Goal: Information Seeking & Learning: Learn about a topic

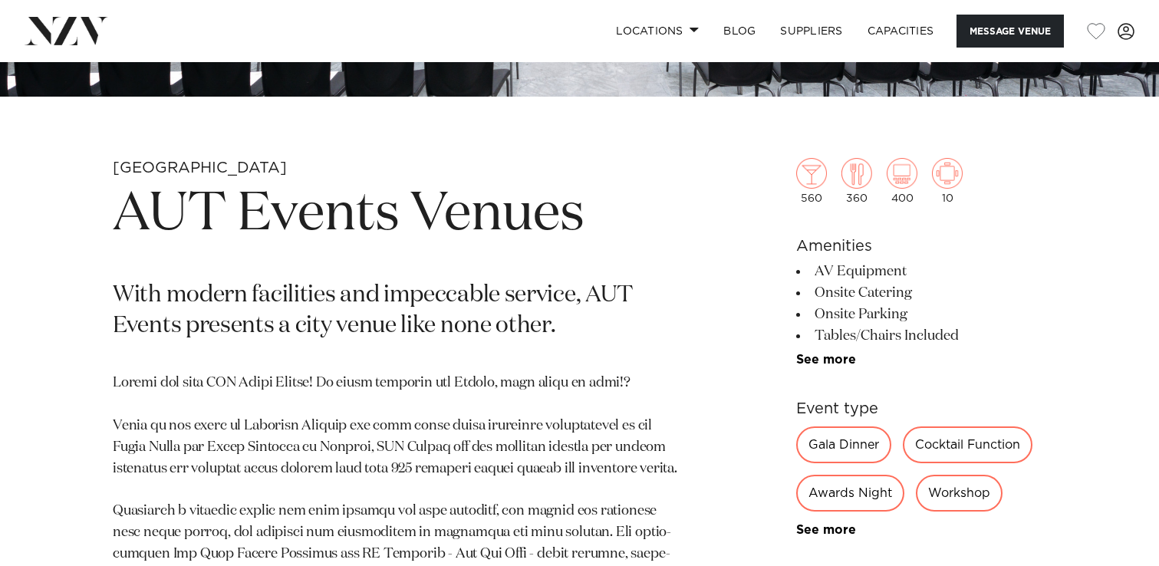
scroll to position [510, 0]
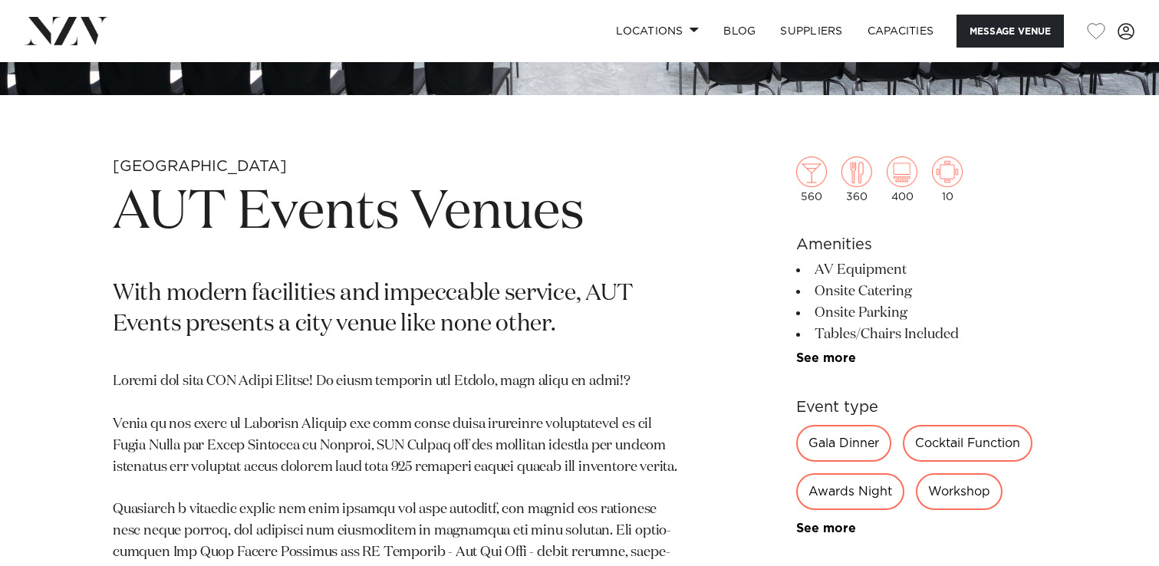
click at [823, 437] on div "Gala Dinner" at bounding box center [843, 443] width 95 height 37
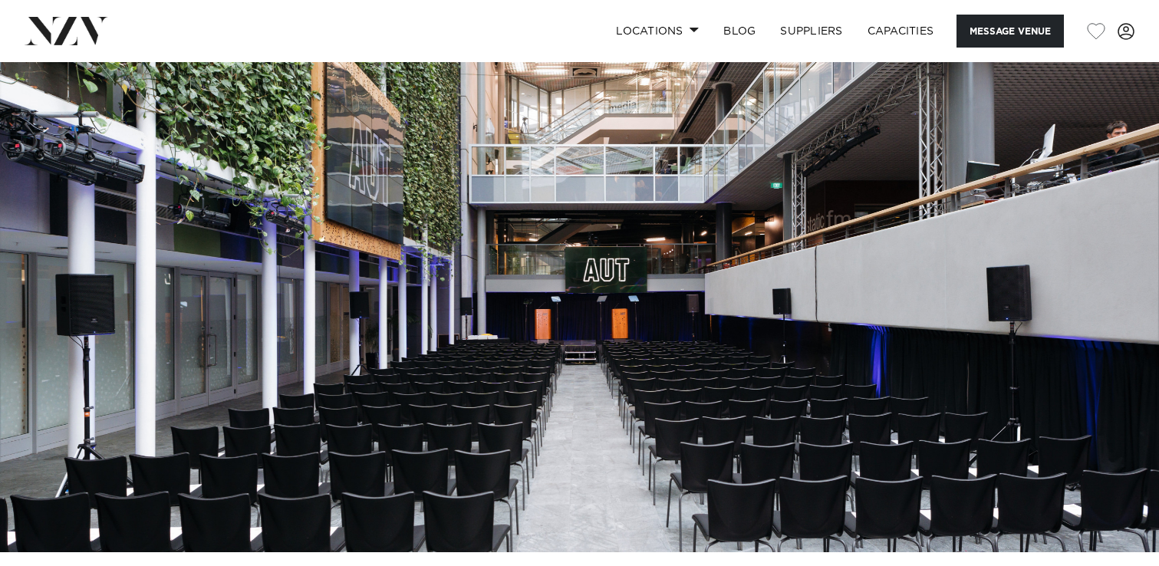
scroll to position [0, 0]
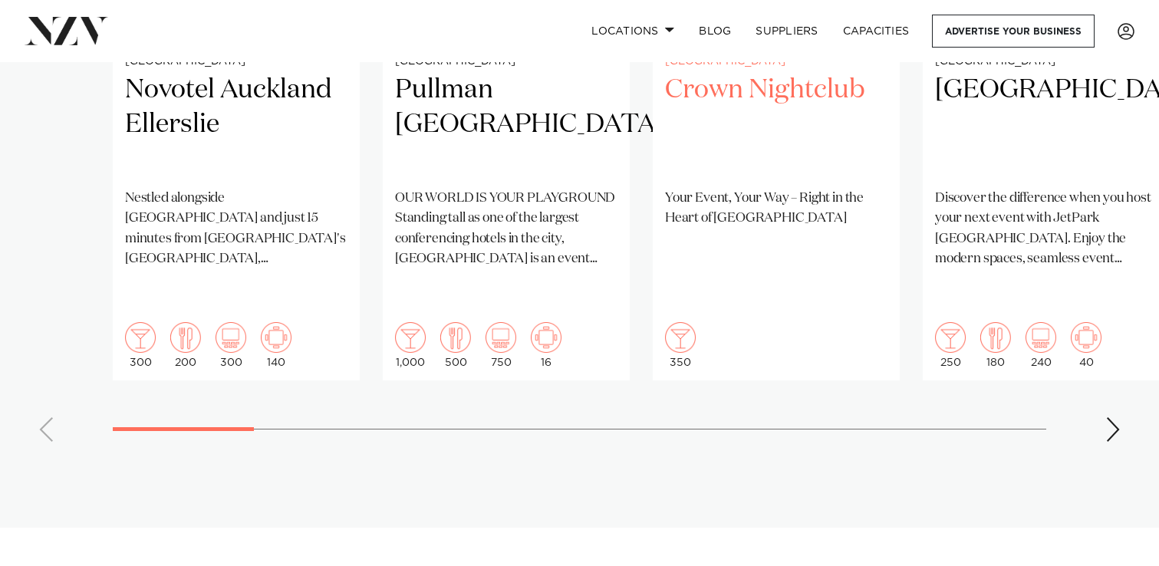
scroll to position [1424, 0]
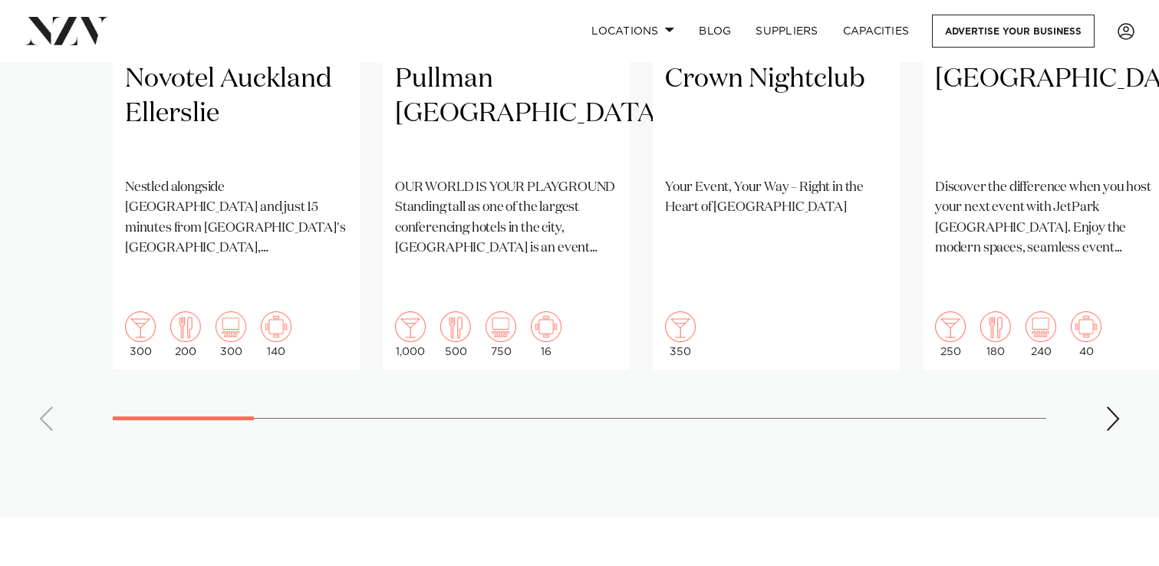
click at [1109, 407] on div "Next slide" at bounding box center [1112, 419] width 15 height 25
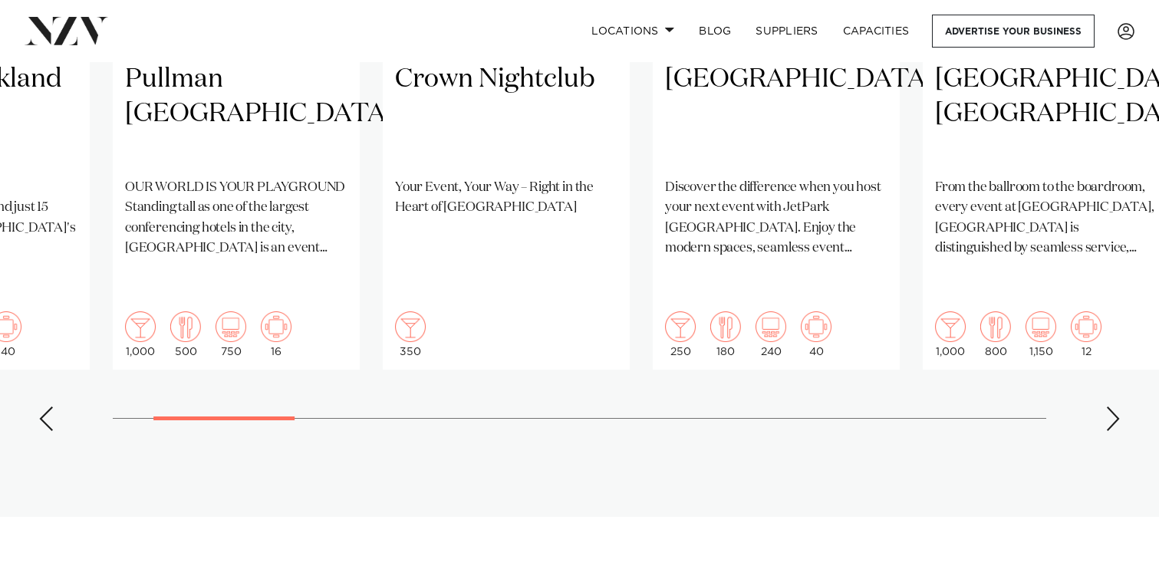
click at [1109, 407] on div "Next slide" at bounding box center [1112, 419] width 15 height 25
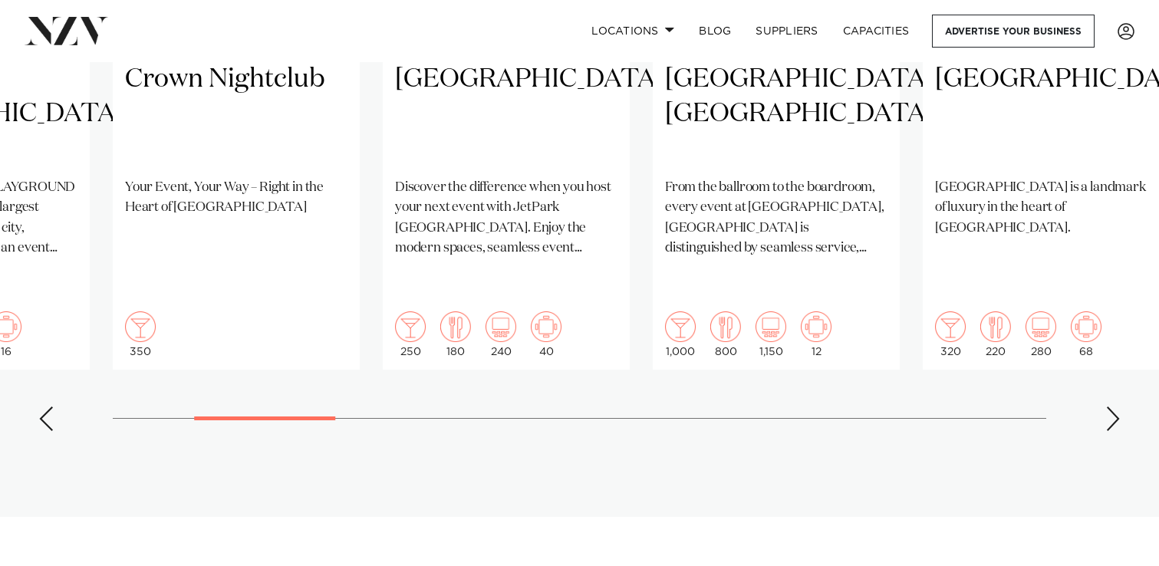
click at [1109, 407] on div "Next slide" at bounding box center [1112, 419] width 15 height 25
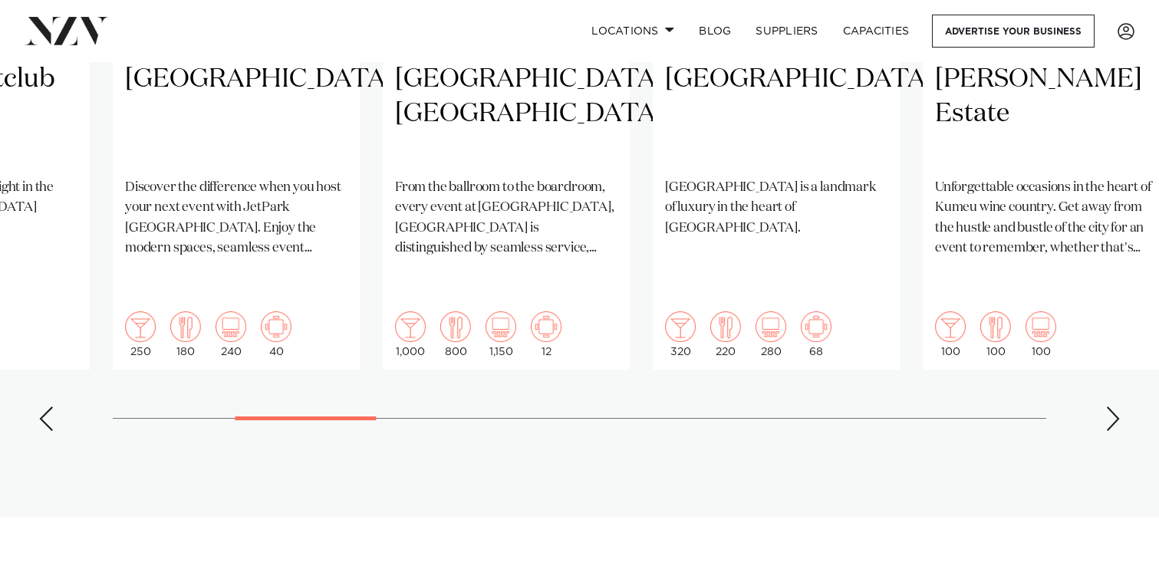
click at [1109, 407] on div "Next slide" at bounding box center [1112, 419] width 15 height 25
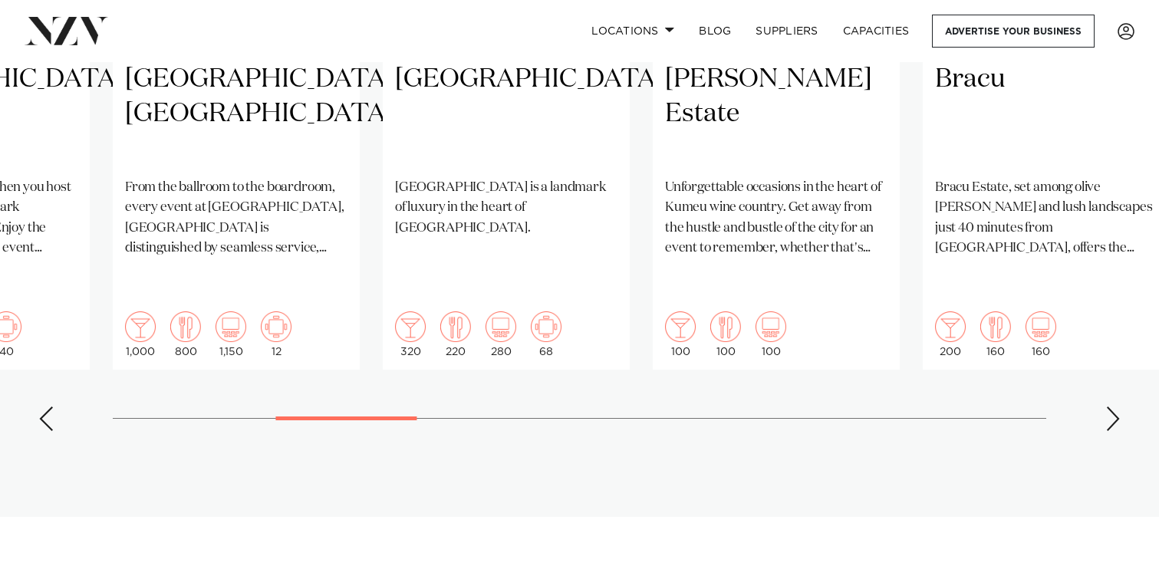
click at [1109, 407] on div "Next slide" at bounding box center [1112, 419] width 15 height 25
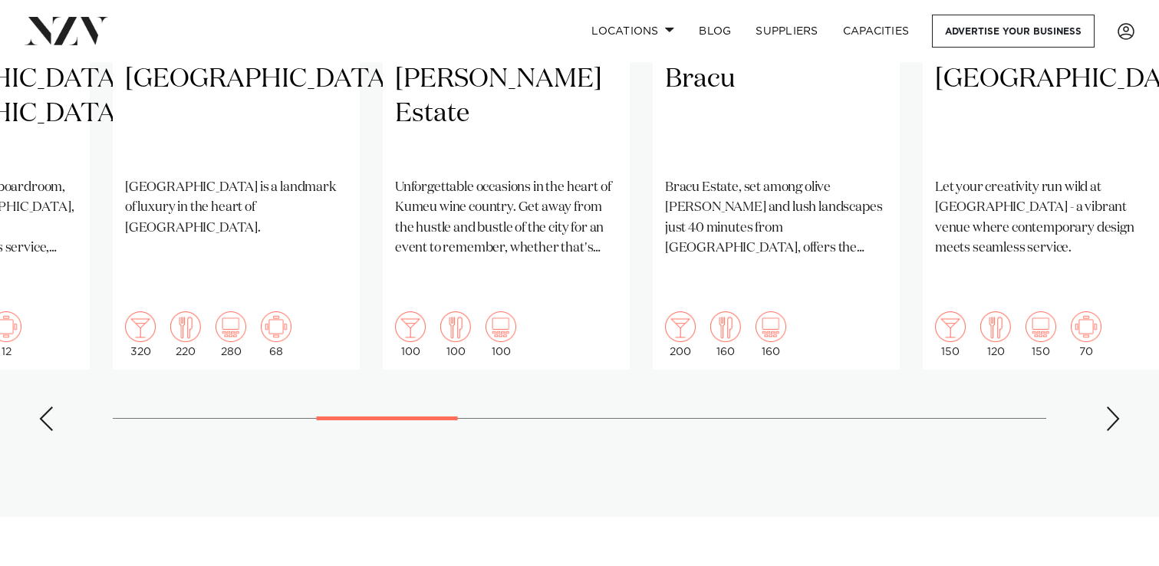
click at [1109, 407] on div "Next slide" at bounding box center [1112, 419] width 15 height 25
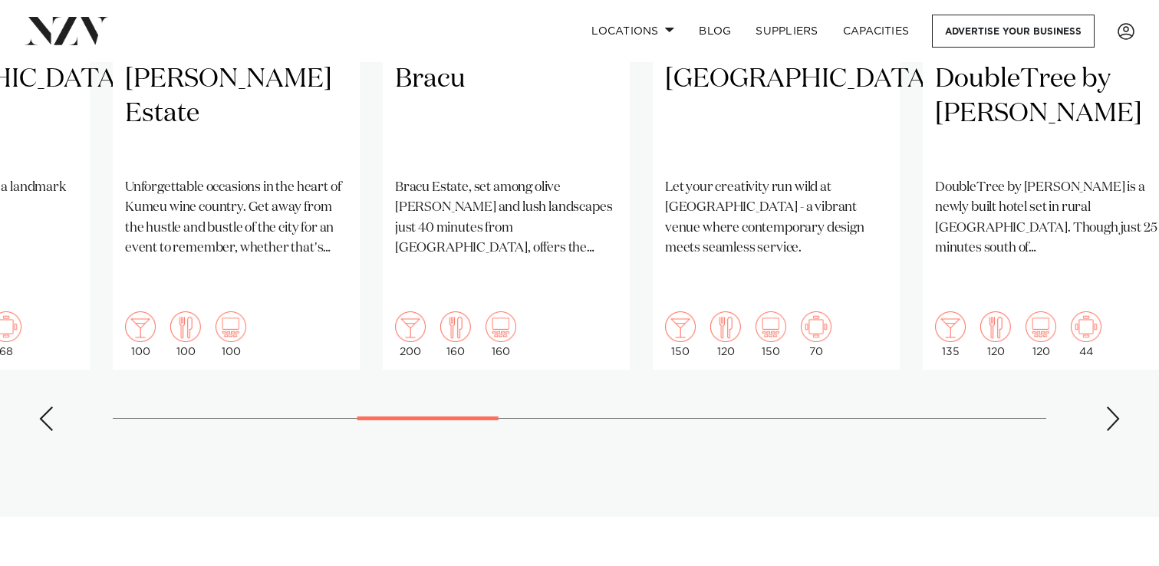
click at [1109, 407] on div "Next slide" at bounding box center [1112, 419] width 15 height 25
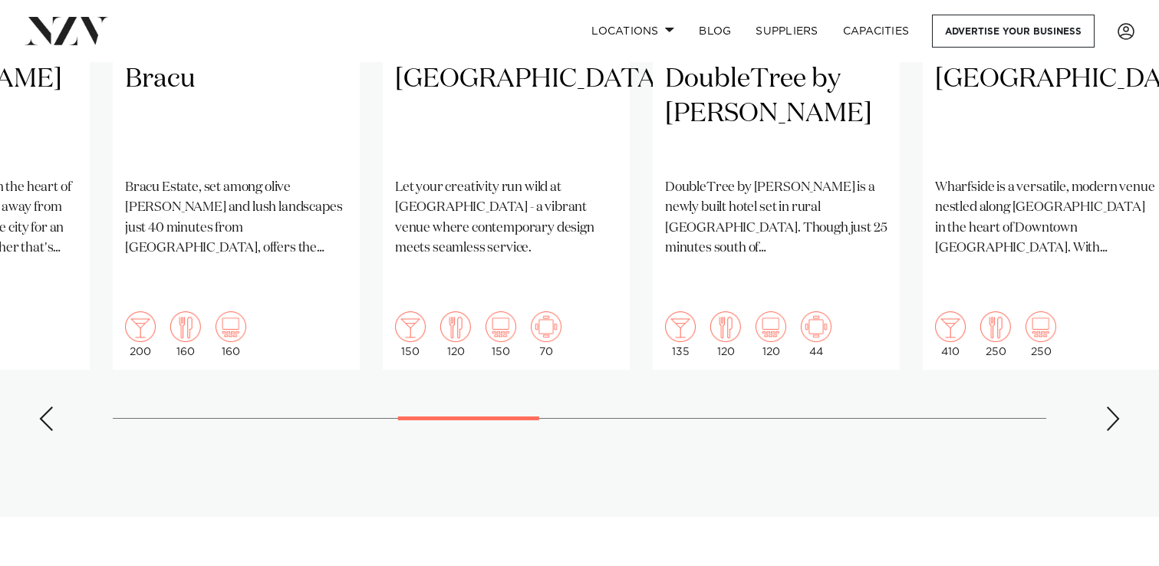
click at [1109, 407] on div "Next slide" at bounding box center [1112, 419] width 15 height 25
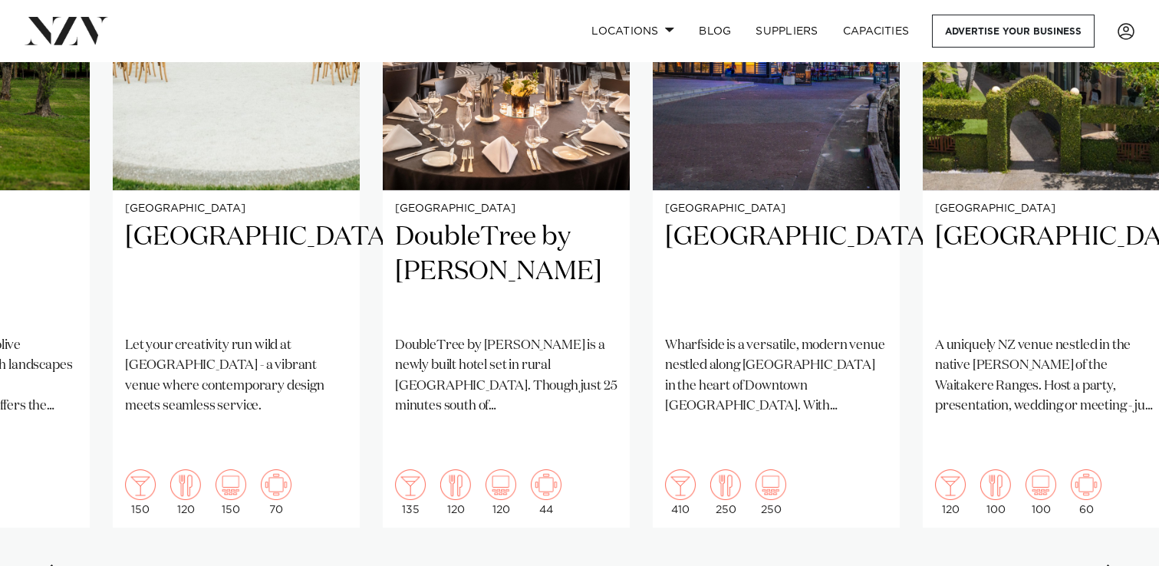
scroll to position [1274, 0]
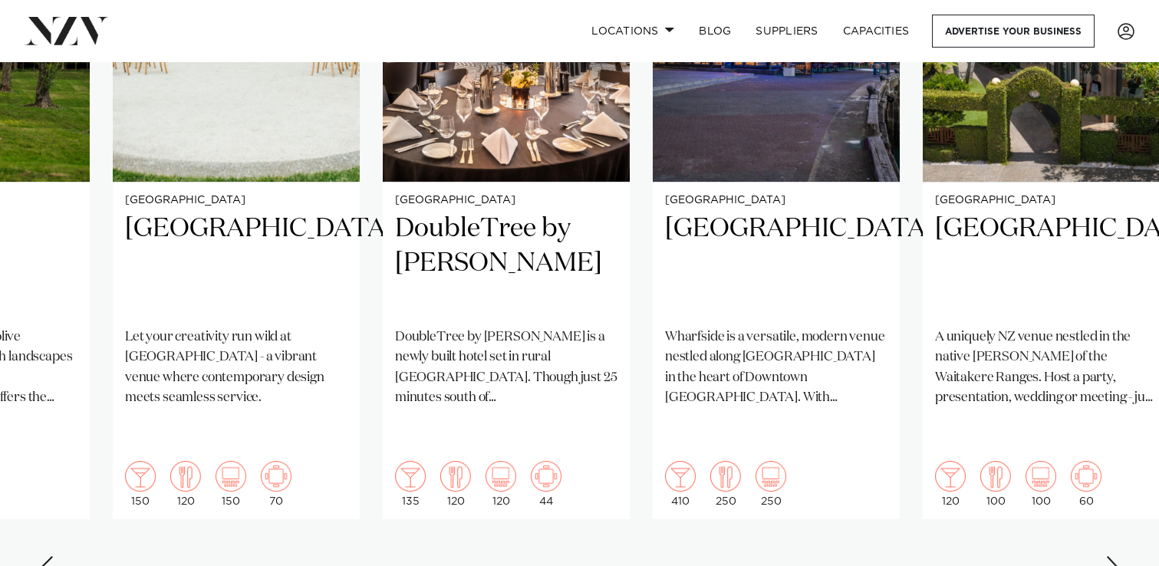
click at [1107, 556] on div "Next slide" at bounding box center [1112, 568] width 15 height 25
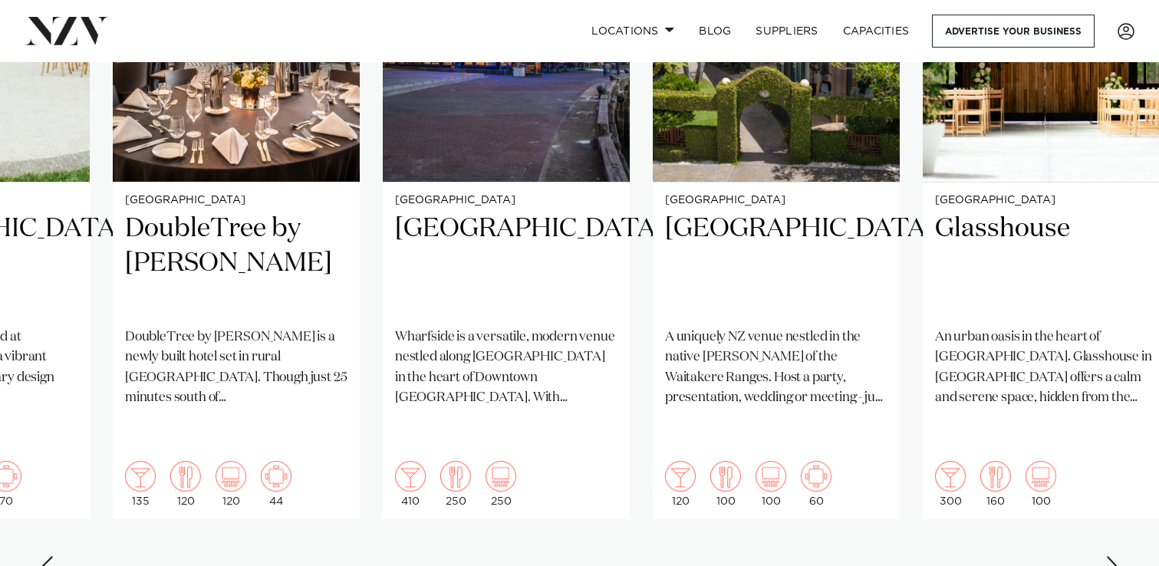
click at [1107, 556] on div "Next slide" at bounding box center [1112, 568] width 15 height 25
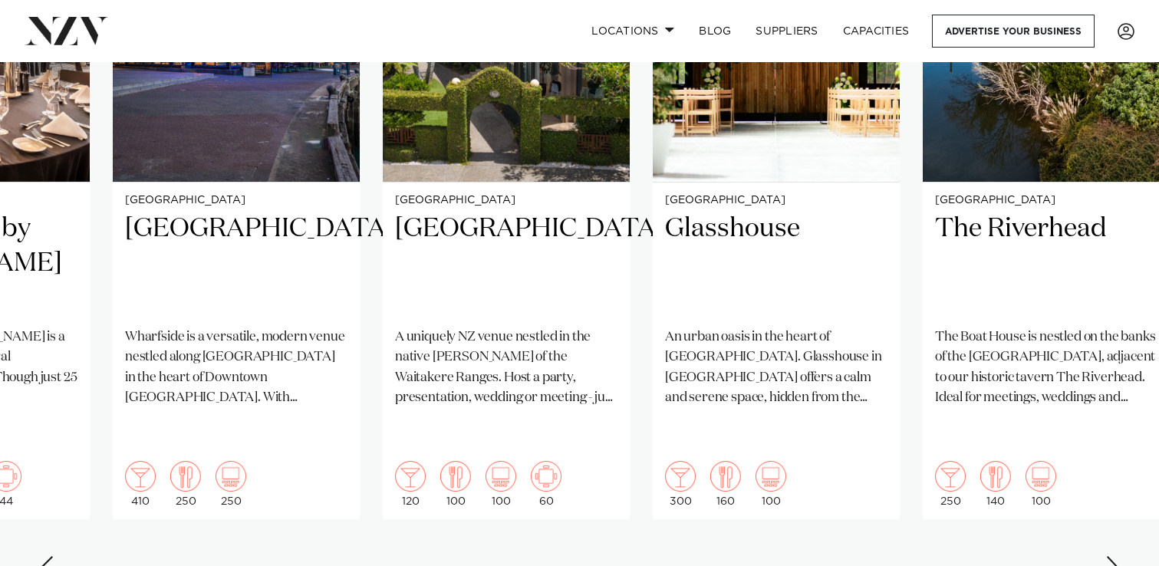
click at [1107, 556] on div "Next slide" at bounding box center [1112, 568] width 15 height 25
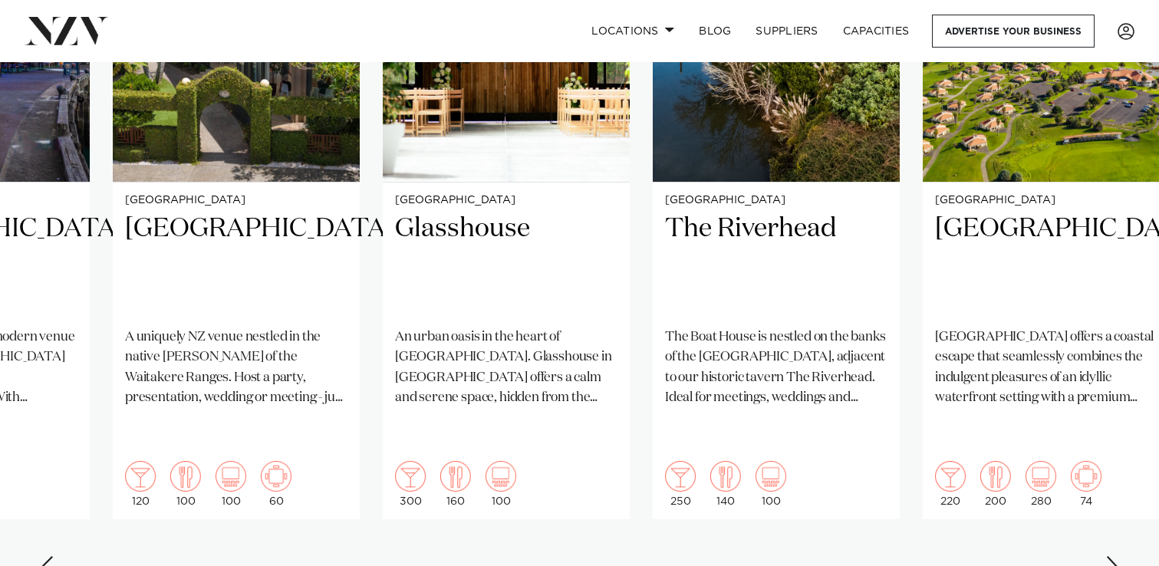
click at [1107, 556] on div "Next slide" at bounding box center [1112, 568] width 15 height 25
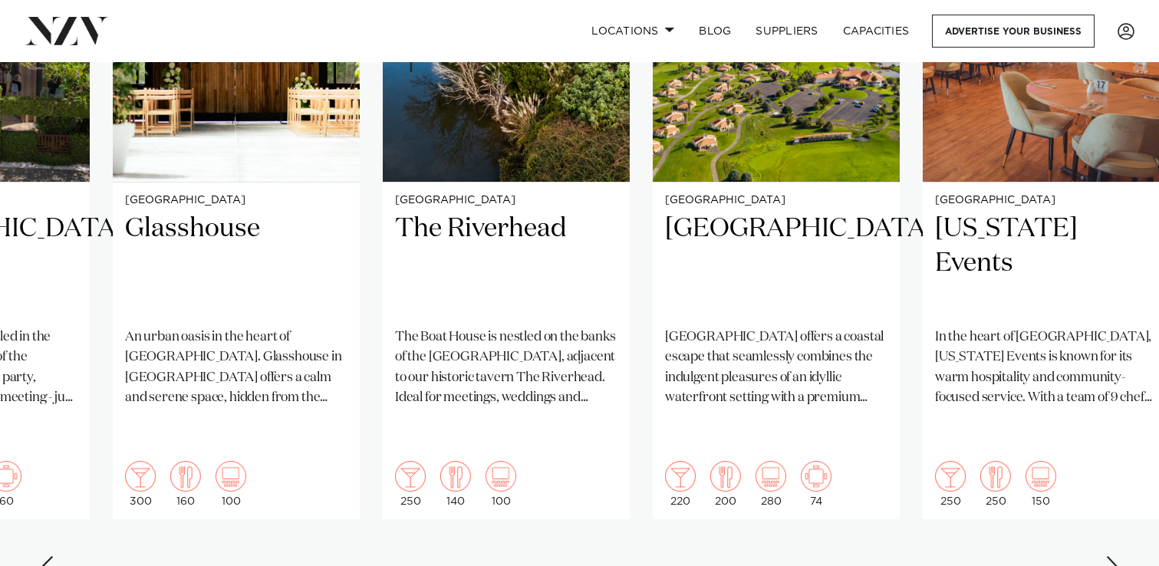
click at [1107, 556] on div "Next slide" at bounding box center [1112, 568] width 15 height 25
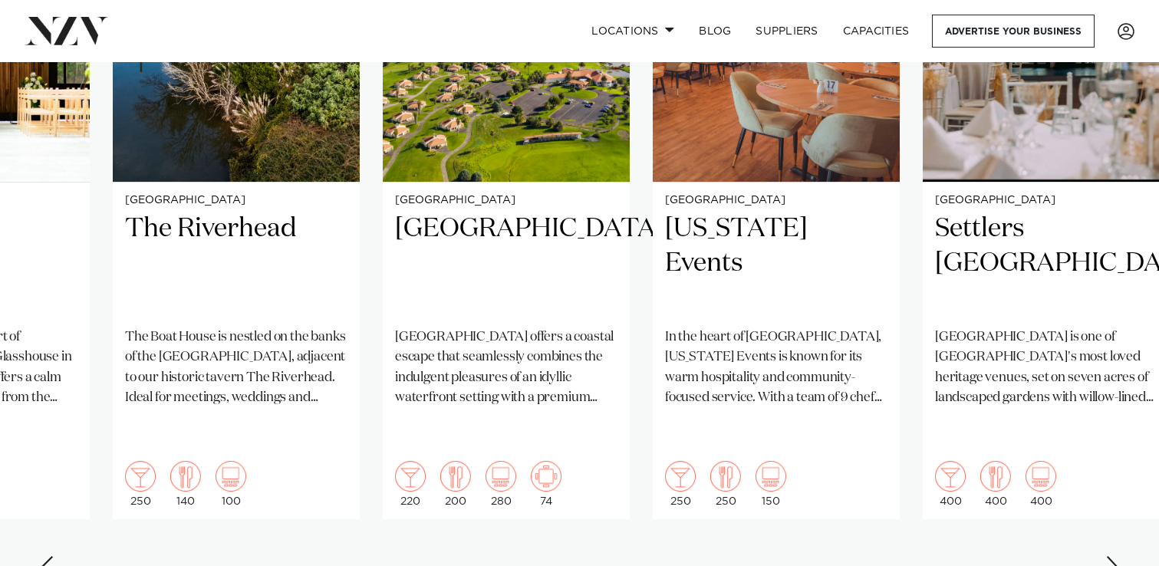
click at [1107, 556] on div "Next slide" at bounding box center [1112, 568] width 15 height 25
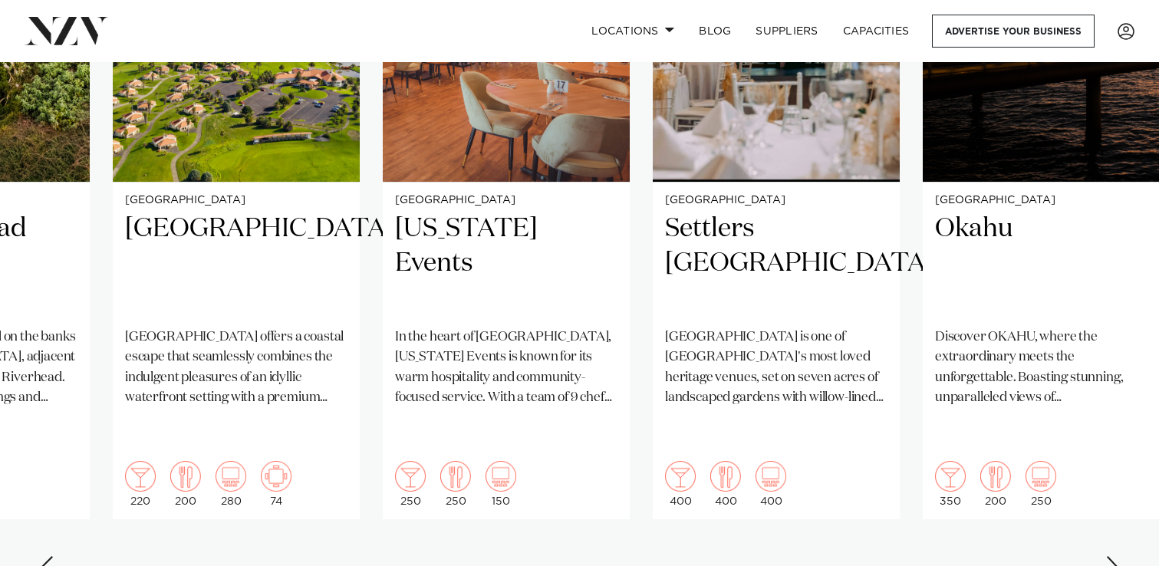
click at [1107, 556] on div "Next slide" at bounding box center [1112, 568] width 15 height 25
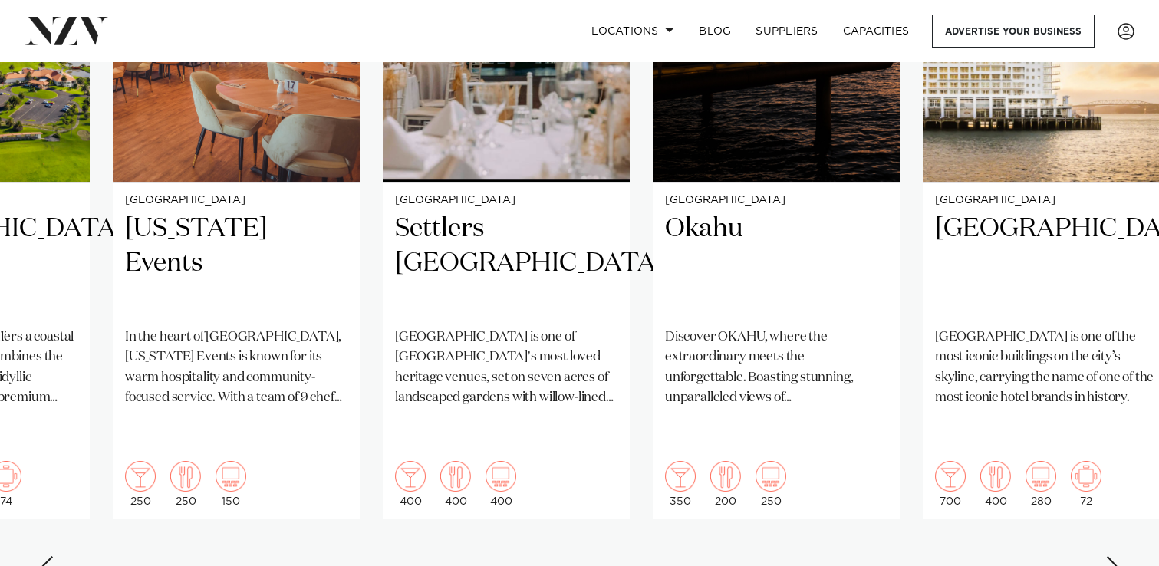
click at [1107, 556] on div "Next slide" at bounding box center [1112, 568] width 15 height 25
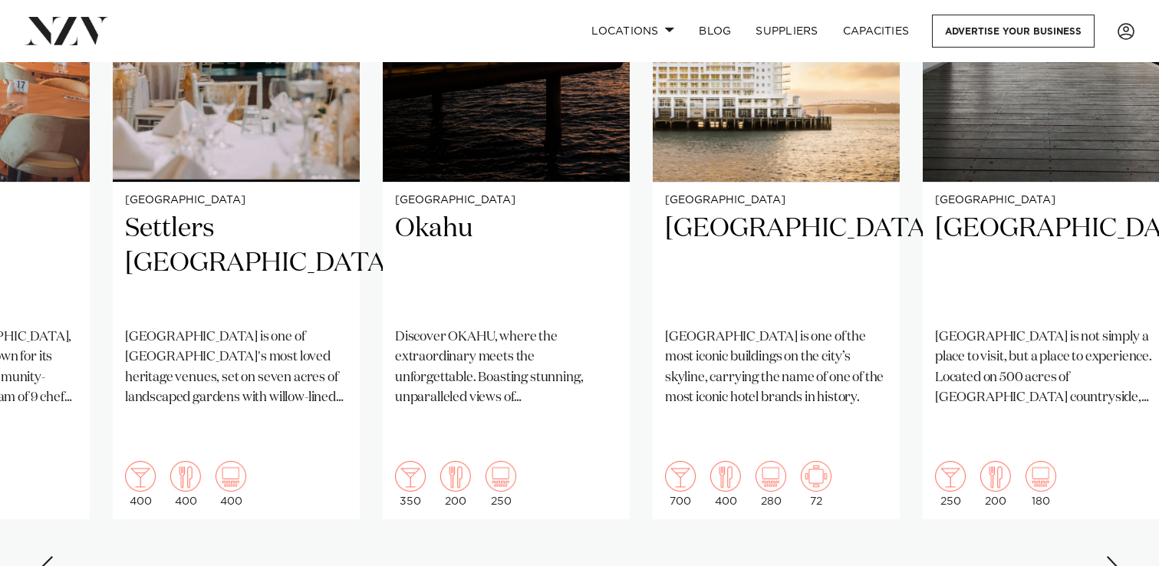
click at [1107, 556] on div "Next slide" at bounding box center [1112, 568] width 15 height 25
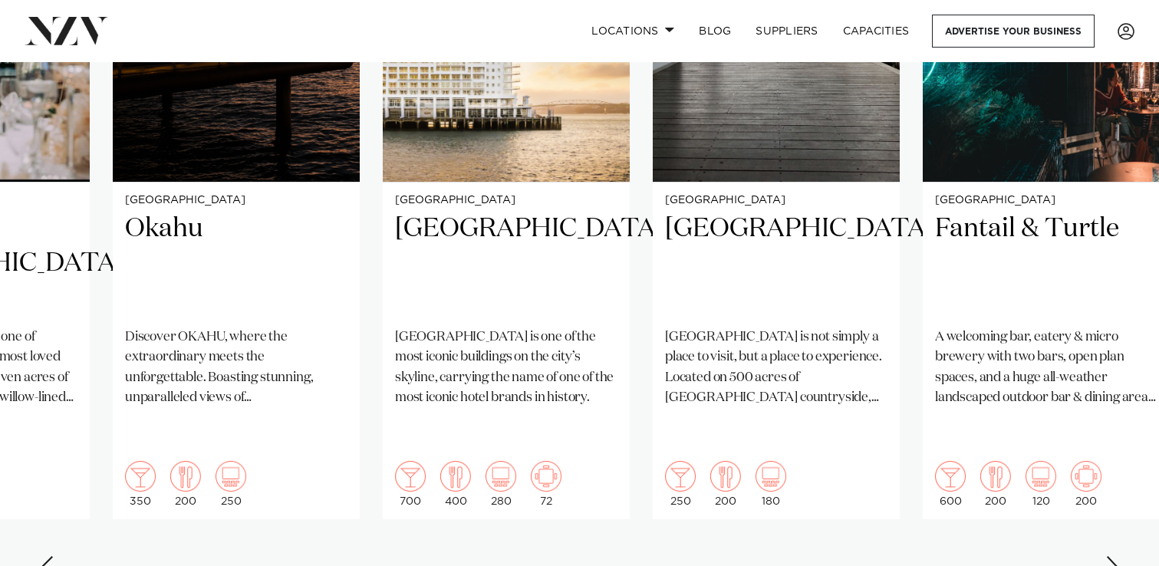
click at [1107, 556] on div "Next slide" at bounding box center [1112, 568] width 15 height 25
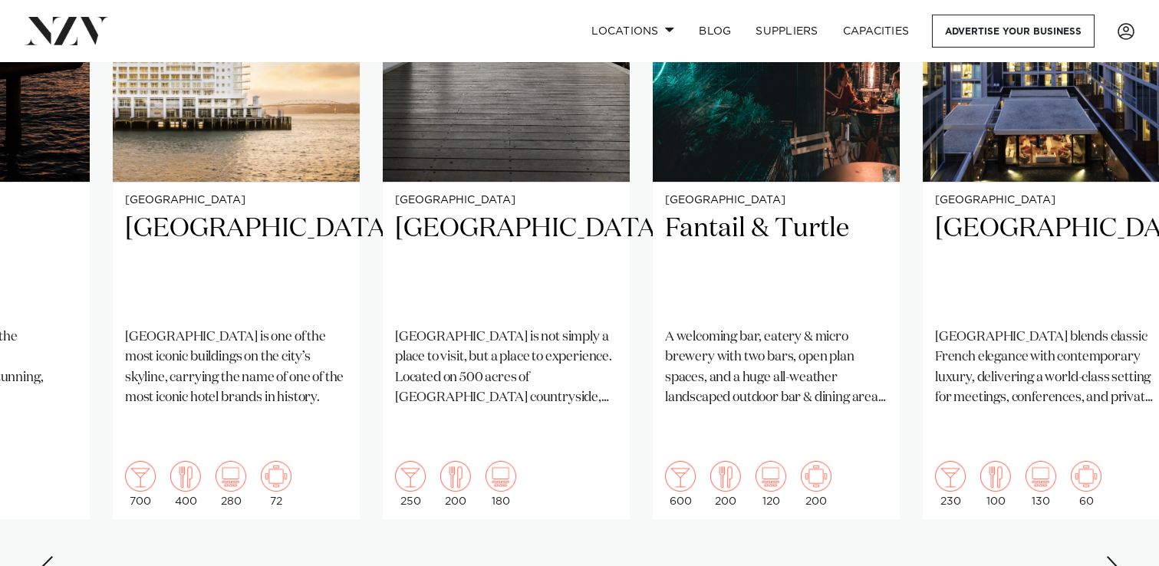
click at [1107, 556] on div "Next slide" at bounding box center [1112, 568] width 15 height 25
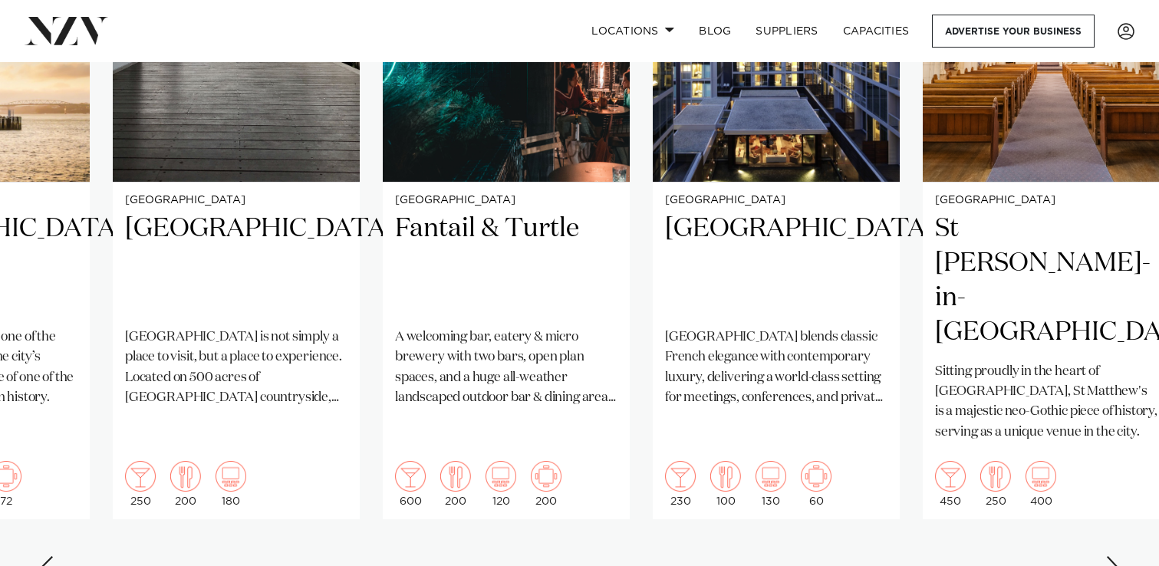
click at [1107, 556] on div "Next slide" at bounding box center [1112, 568] width 15 height 25
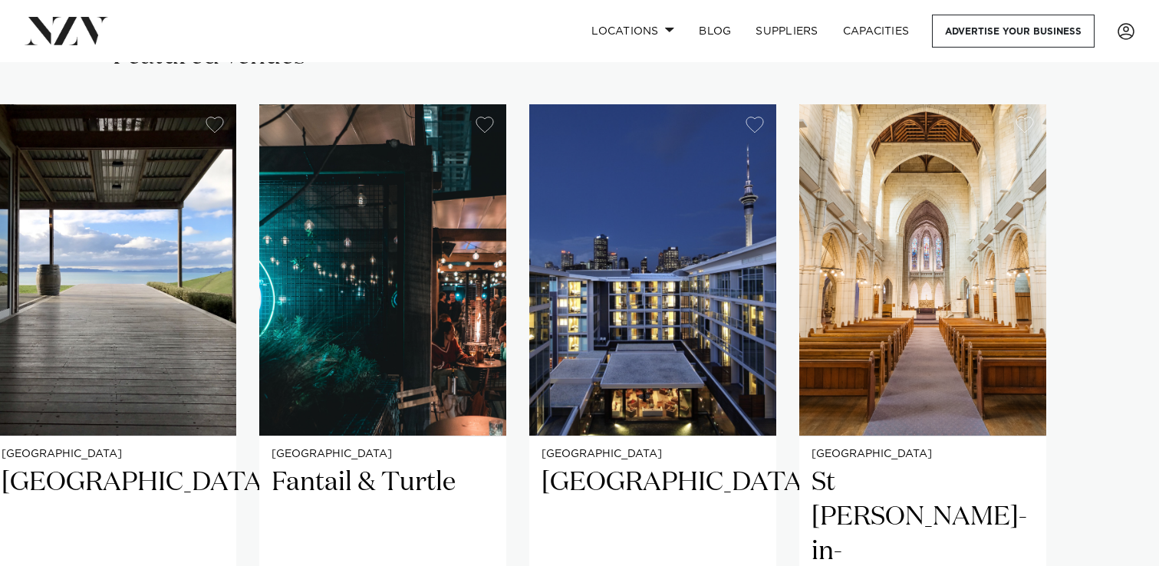
scroll to position [1021, 0]
